Goal: Task Accomplishment & Management: Use online tool/utility

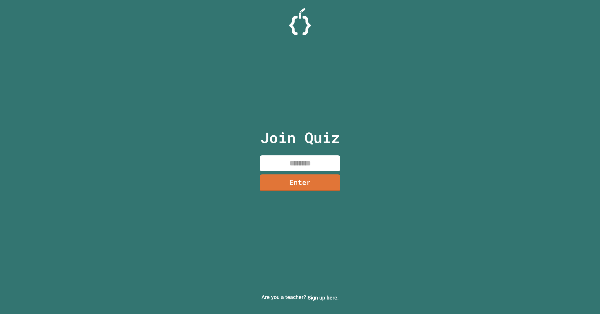
click at [264, 165] on input at bounding box center [300, 163] width 80 height 16
type input "********"
click at [282, 189] on link "Enter" at bounding box center [300, 183] width 79 height 18
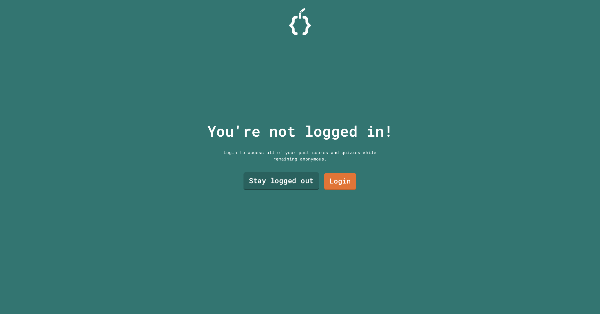
click at [299, 184] on link "Stay logged out" at bounding box center [282, 181] width 76 height 18
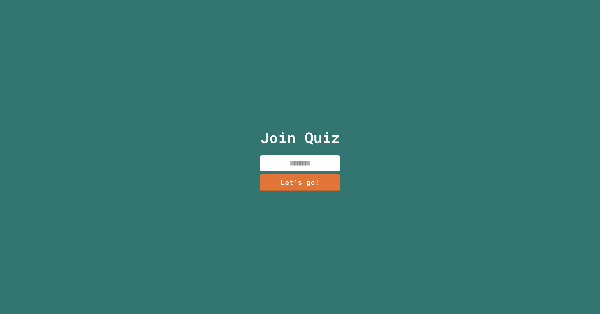
click at [299, 163] on input at bounding box center [300, 163] width 80 height 16
type input "***"
click at [299, 186] on link "Let's go!" at bounding box center [300, 183] width 82 height 18
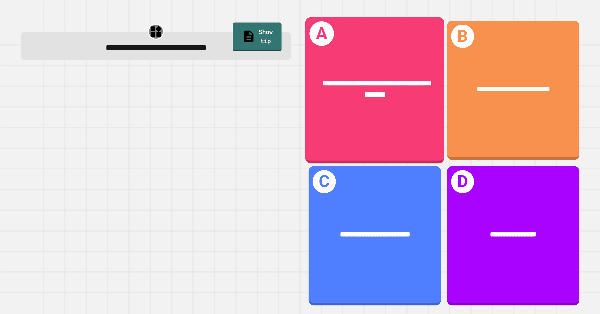
click at [407, 121] on div "**********" at bounding box center [374, 90] width 139 height 146
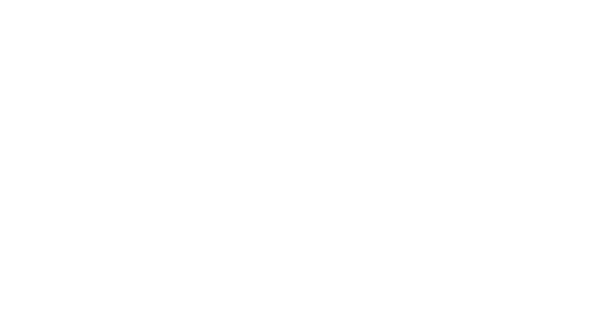
click at [202, 159] on div "We are updating our servers at 9:30PM EST [DATE]. [PERSON_NAME] should continue…" at bounding box center [300, 157] width 600 height 314
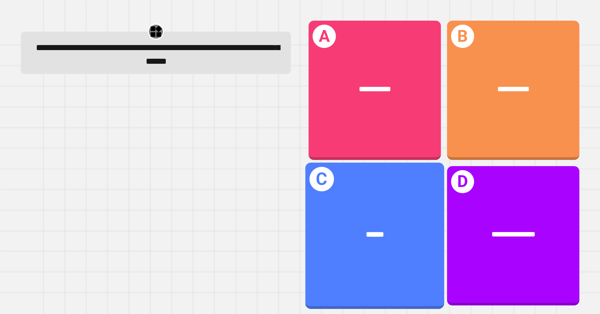
click at [388, 258] on div "C ******" at bounding box center [374, 236] width 139 height 146
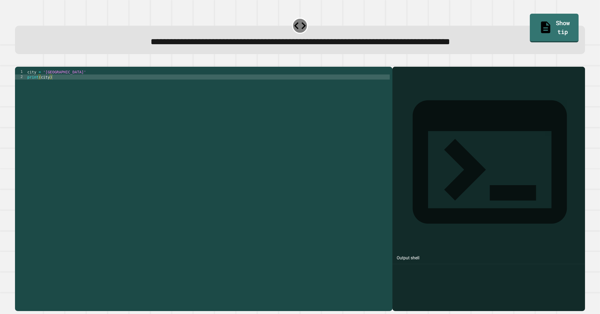
click at [56, 86] on div "city = 'Madrid' print ( city )" at bounding box center [208, 186] width 364 height 234
click at [18, 62] on icon "button" at bounding box center [18, 62] width 0 height 0
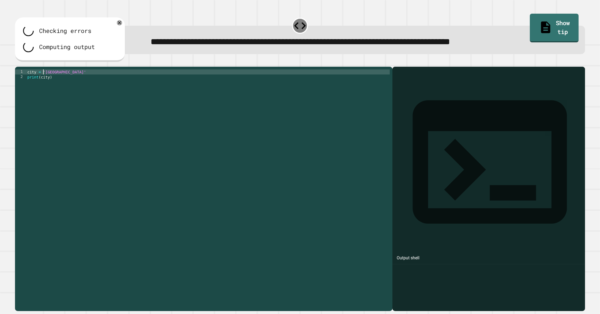
click at [43, 79] on div "city = 'Madrid' print ( city )" at bounding box center [208, 186] width 364 height 234
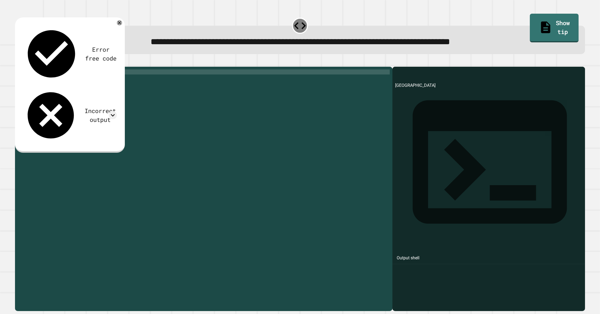
click at [67, 79] on div "city = ( "Madrid' print ( city )" at bounding box center [208, 186] width 364 height 234
click at [18, 62] on icon "button" at bounding box center [18, 62] width 0 height 0
click at [59, 83] on div "city = ( "[GEOGRAPHIC_DATA]" ) print ( city )" at bounding box center [208, 186] width 364 height 234
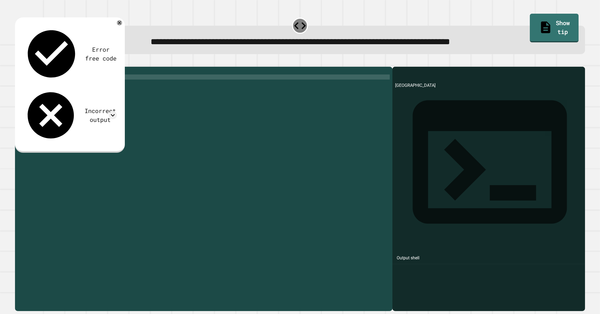
click at [70, 81] on div "city = ( "[GEOGRAPHIC_DATA]" ) print ( city )" at bounding box center [208, 186] width 364 height 234
click at [49, 85] on div "city = ( "[GEOGRAPHIC_DATA]" ) print ( city )" at bounding box center [208, 186] width 364 height 234
click at [65, 83] on div "city = ( "[GEOGRAPHIC_DATA]" ) print ( city )" at bounding box center [208, 186] width 364 height 234
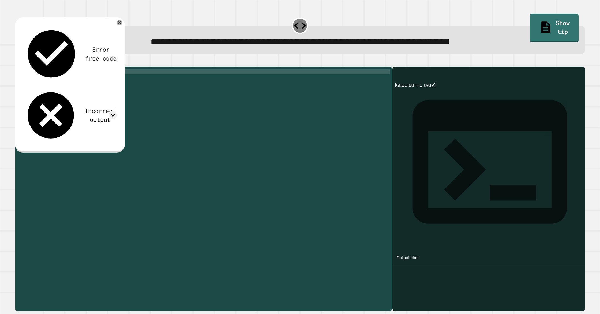
click at [64, 81] on div "city = ( "[GEOGRAPHIC_DATA]" ) print ( city )" at bounding box center [208, 186] width 364 height 234
click at [66, 80] on div "city = ( "[GEOGRAPHIC_DATA]" ) print ( city )" at bounding box center [208, 186] width 364 height 234
type textarea "**********"
click at [18, 62] on icon "button" at bounding box center [18, 62] width 0 height 0
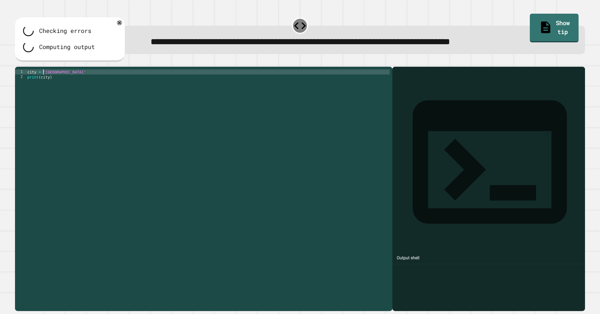
click at [43, 78] on div "city = 'London' print ( city )" at bounding box center [208, 186] width 364 height 234
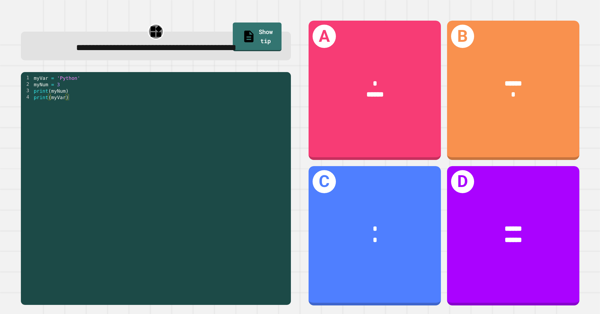
click at [56, 92] on div "myVar = 'Python' myNum = 3 print ( myNum ) print ( myVar )" at bounding box center [161, 191] width 256 height 232
click at [40, 85] on div "myVar = 'Python' myNum = 3 print ( myNum ) print ( myVar )" at bounding box center [161, 191] width 256 height 232
drag, startPoint x: 65, startPoint y: 107, endPoint x: 68, endPoint y: 106, distance: 3.1
click at [65, 107] on div "myVar = 'Python' myNum = 3 print ( myNum ) print ( myVar )" at bounding box center [161, 191] width 256 height 232
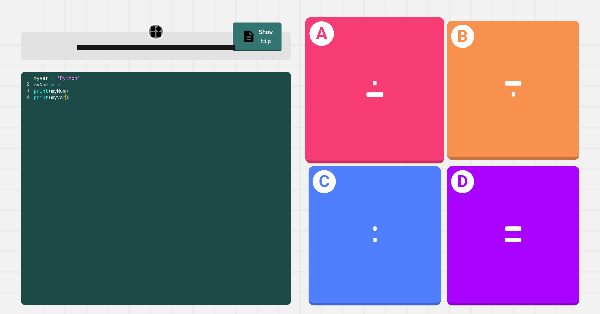
type textarea "**********"
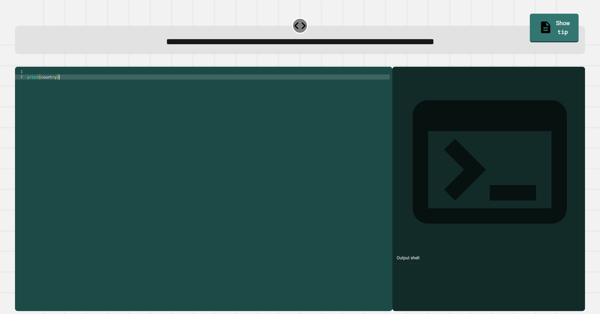
click at [58, 85] on div "print ( country )" at bounding box center [208, 186] width 364 height 234
click at [57, 86] on div "print ( country )" at bounding box center [208, 186] width 364 height 234
click at [55, 80] on div "print ( country )" at bounding box center [208, 186] width 364 height 234
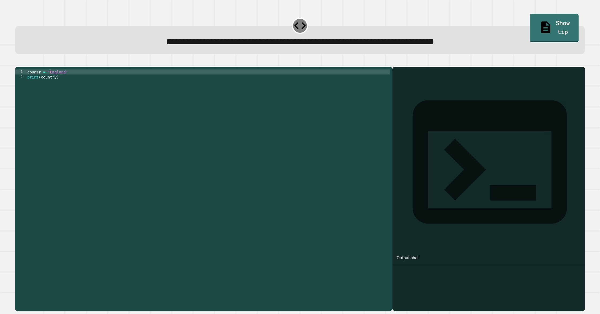
scroll to position [0, 2]
click at [18, 62] on icon "button" at bounding box center [18, 62] width 0 height 0
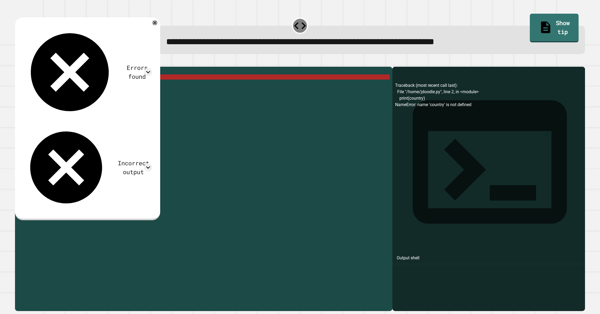
click at [42, 86] on div "countr = 'England' print ( country )" at bounding box center [208, 186] width 364 height 234
click at [42, 81] on div "countr = 'England' print ( country )" at bounding box center [208, 186] width 364 height 234
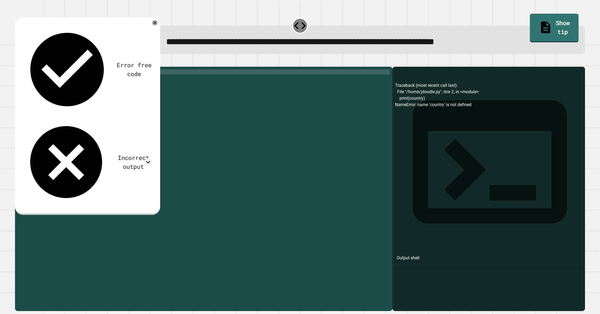
type textarea "**********"
click at [18, 62] on icon "button" at bounding box center [18, 62] width 0 height 0
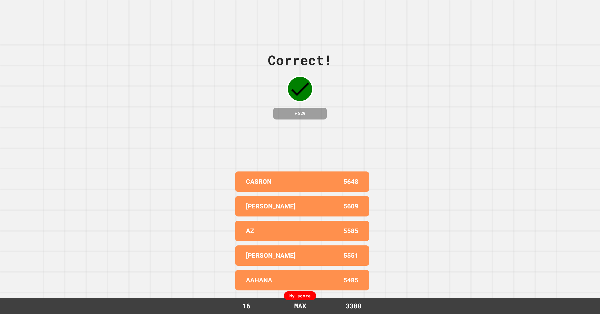
click at [256, 116] on div "Correct! + 829 CASRON 5648 [PERSON_NAME] 5609 AZ 5585 [PERSON_NAME] 5551 AAHANA…" at bounding box center [300, 157] width 600 height 314
drag, startPoint x: 177, startPoint y: 228, endPoint x: 377, endPoint y: 241, distance: 200.1
click at [338, 231] on div "Correct! + 829 CASRON 5648 [PERSON_NAME] 5609 AZ 5585 [PERSON_NAME] 5551 AAHANA…" at bounding box center [300, 157] width 600 height 314
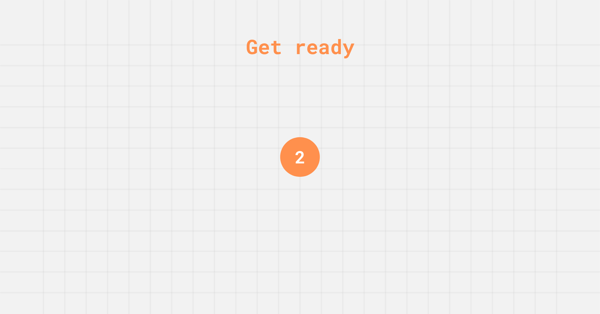
drag, startPoint x: 295, startPoint y: 210, endPoint x: 270, endPoint y: 210, distance: 24.7
click at [295, 210] on div "Get ready 2" at bounding box center [300, 157] width 40 height 314
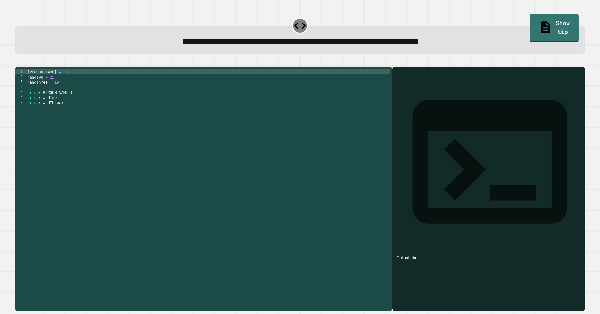
click at [53, 80] on div "[PERSON_NAME] = 13 randTwo = 25 randThree = 19 print ( [PERSON_NAME] ) print ( …" at bounding box center [208, 186] width 364 height 234
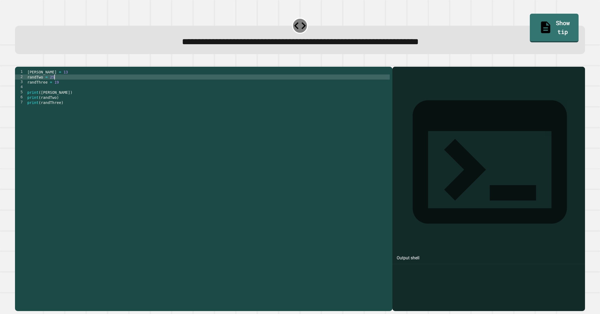
click at [56, 85] on div "[PERSON_NAME] = 13 randTwo = 25 randThree = 19 print ( [PERSON_NAME] ) print ( …" at bounding box center [208, 186] width 364 height 234
type textarea "**********"
click at [18, 62] on icon "button" at bounding box center [18, 62] width 0 height 0
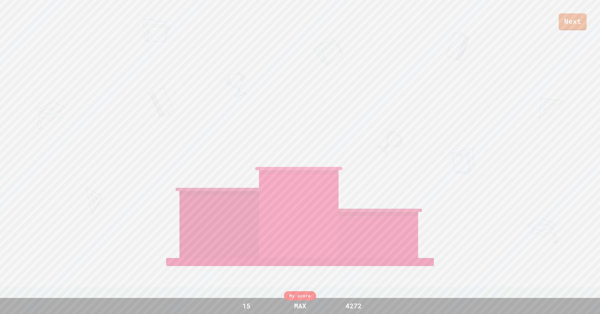
drag, startPoint x: 200, startPoint y: 314, endPoint x: 212, endPoint y: 314, distance: 12.6
click at [212, 314] on div "My score 15 MAX 4272" at bounding box center [300, 306] width 600 height 16
